Goal: Navigation & Orientation: Find specific page/section

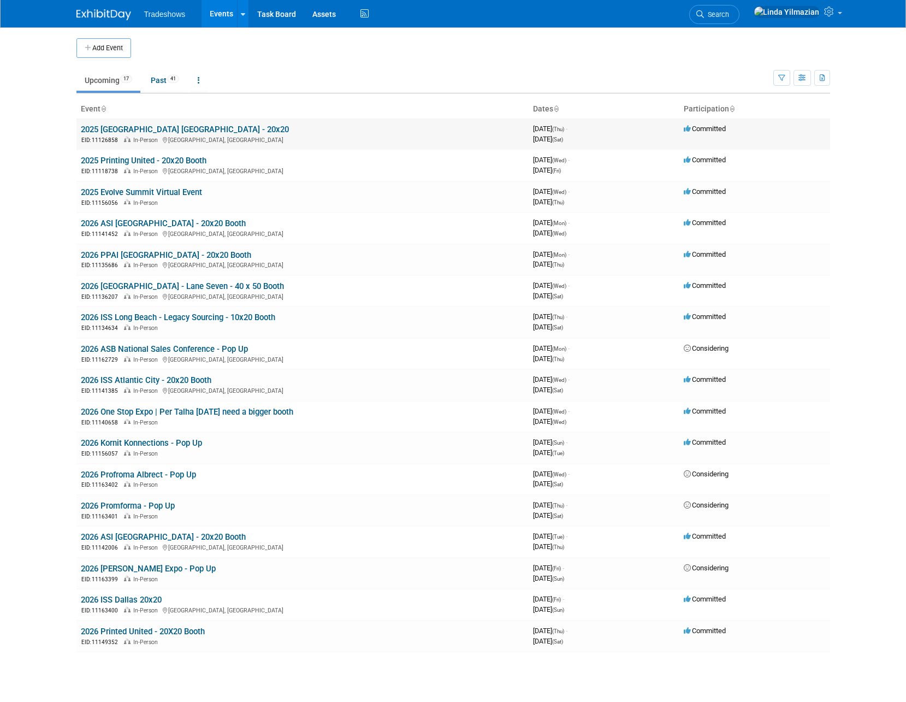
click at [132, 125] on link "2025 [GEOGRAPHIC_DATA] [GEOGRAPHIC_DATA] - 20x20" at bounding box center [185, 130] width 208 height 10
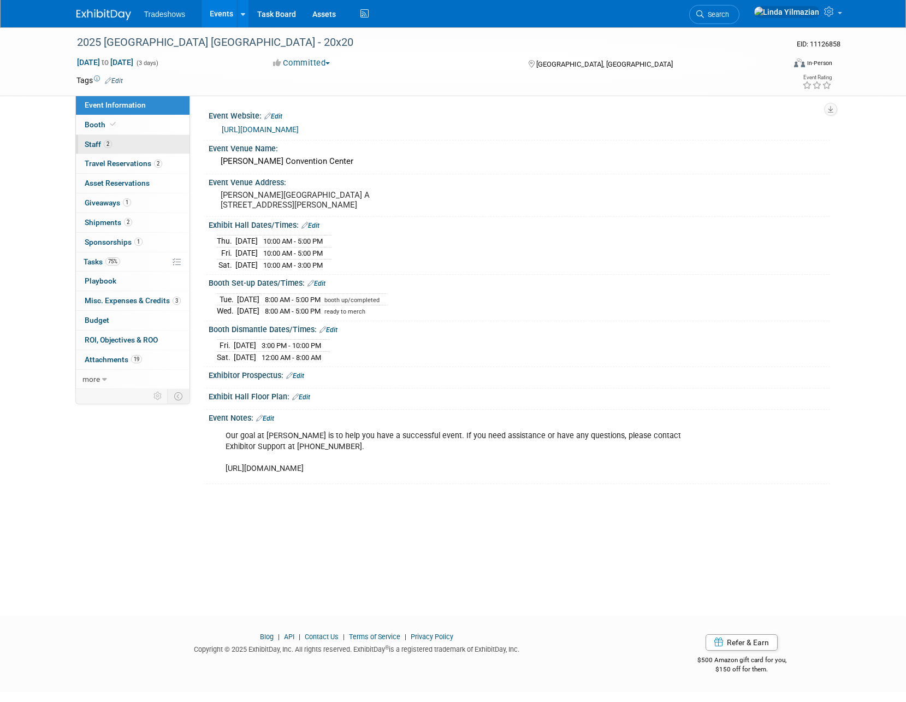
click at [97, 141] on span "Staff 2" at bounding box center [98, 144] width 27 height 9
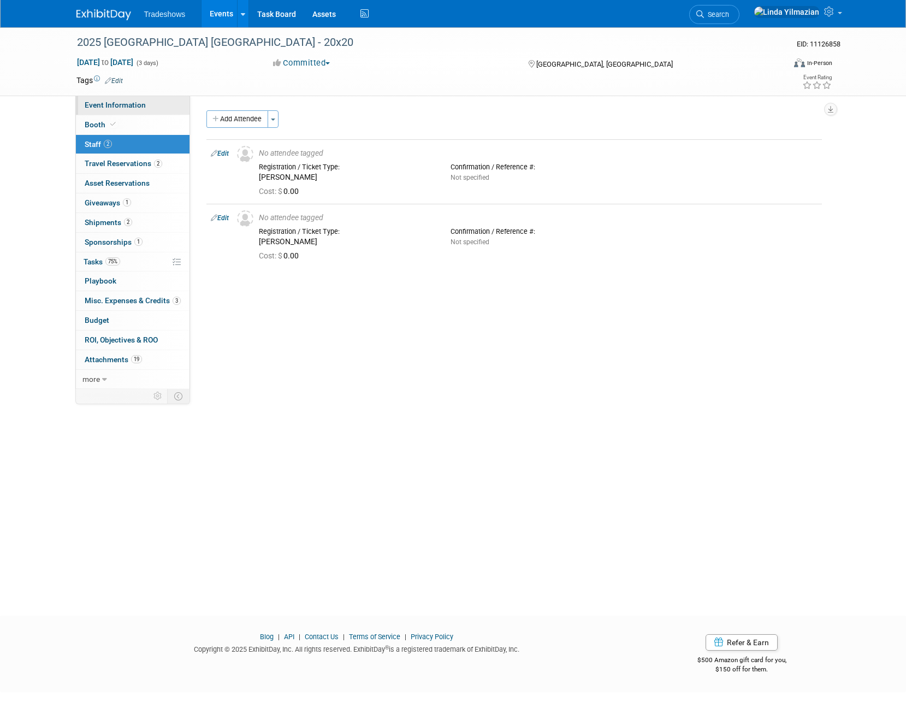
click at [101, 108] on span "Event Information" at bounding box center [115, 104] width 61 height 9
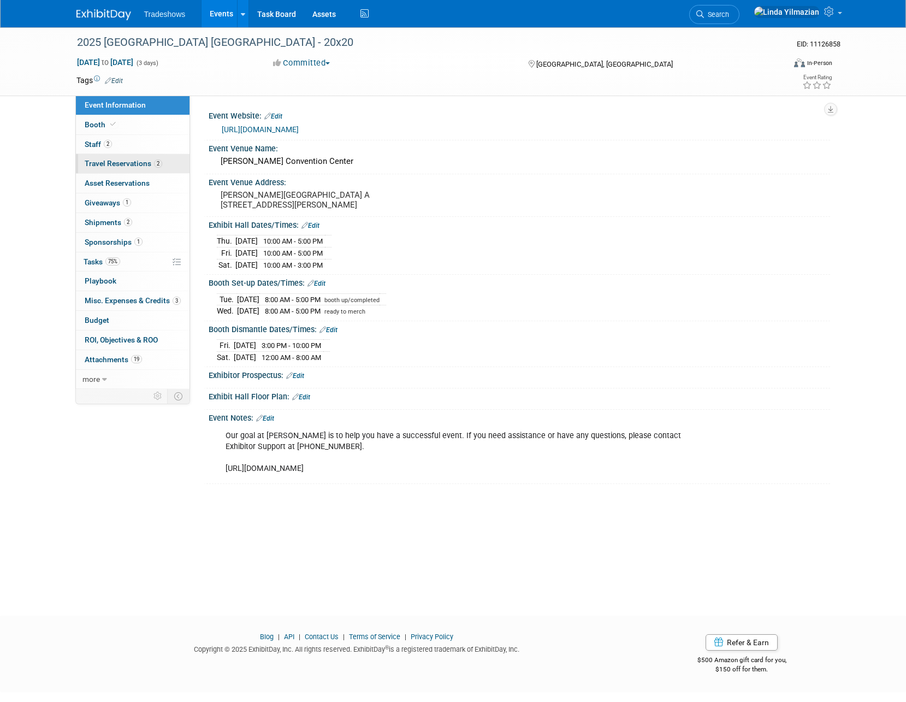
click at [94, 161] on span "Travel Reservations 2" at bounding box center [124, 163] width 78 height 9
